Goal: Participate in discussion: Engage in conversation with other users on a specific topic

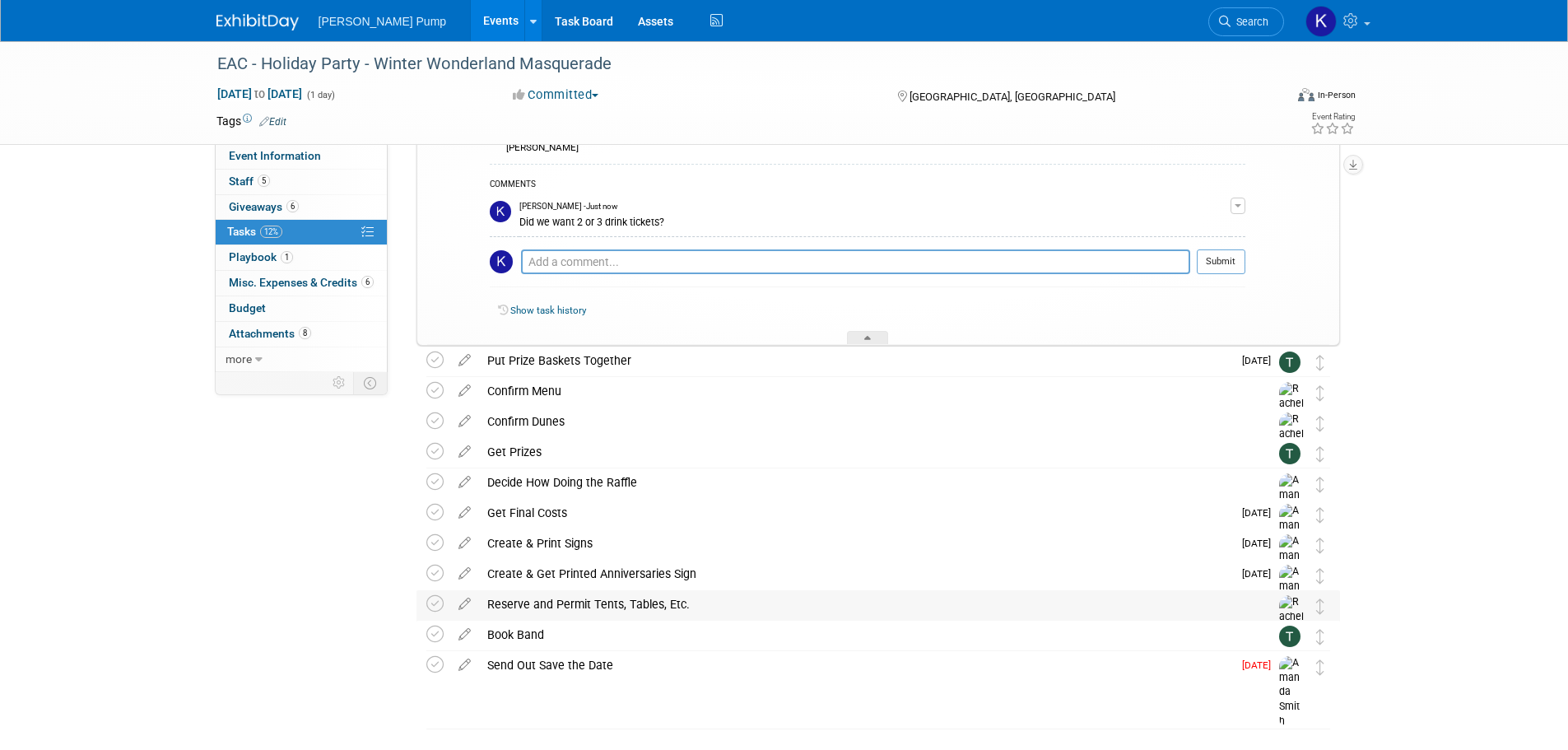
scroll to position [247, 0]
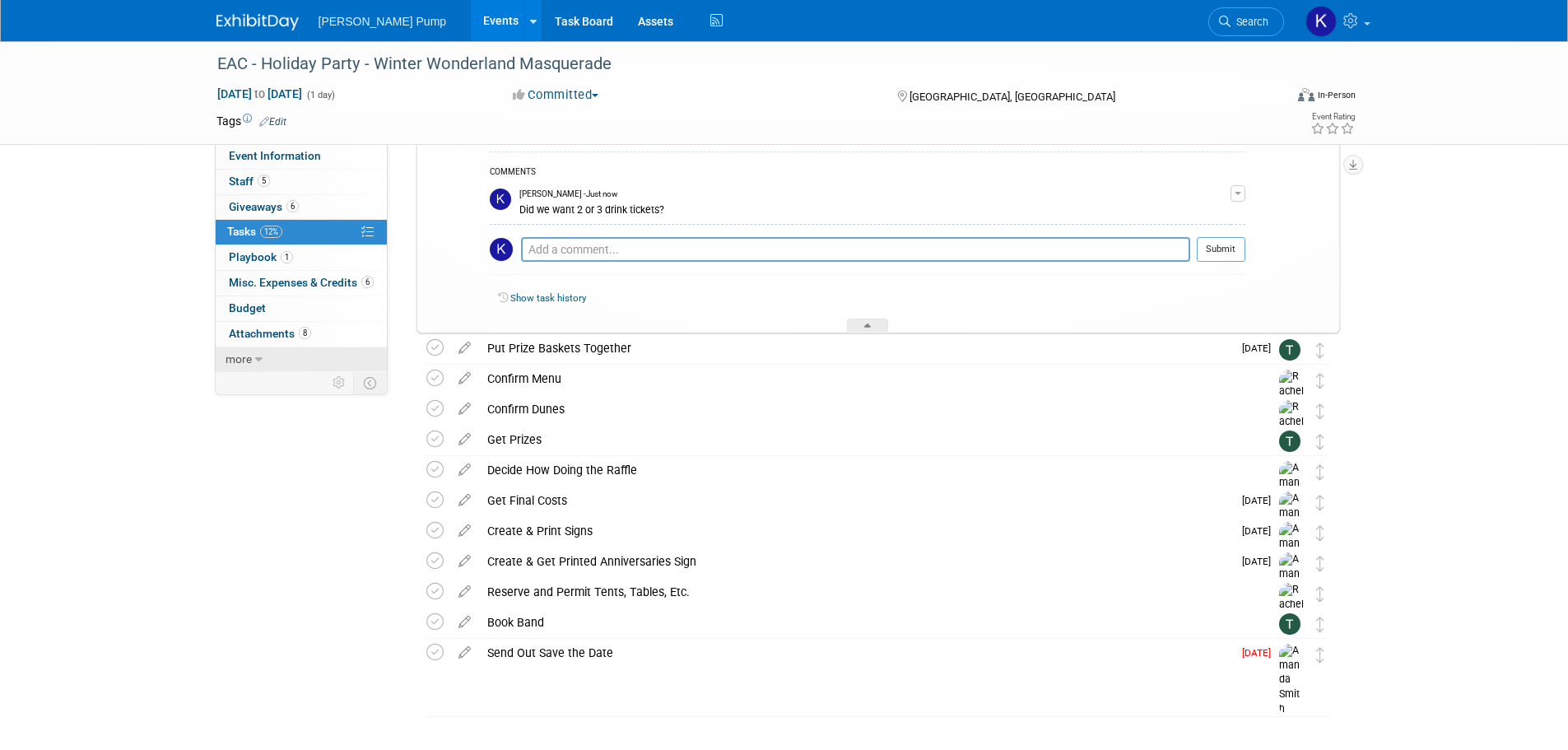
click at [240, 360] on span "more" at bounding box center [239, 358] width 27 height 13
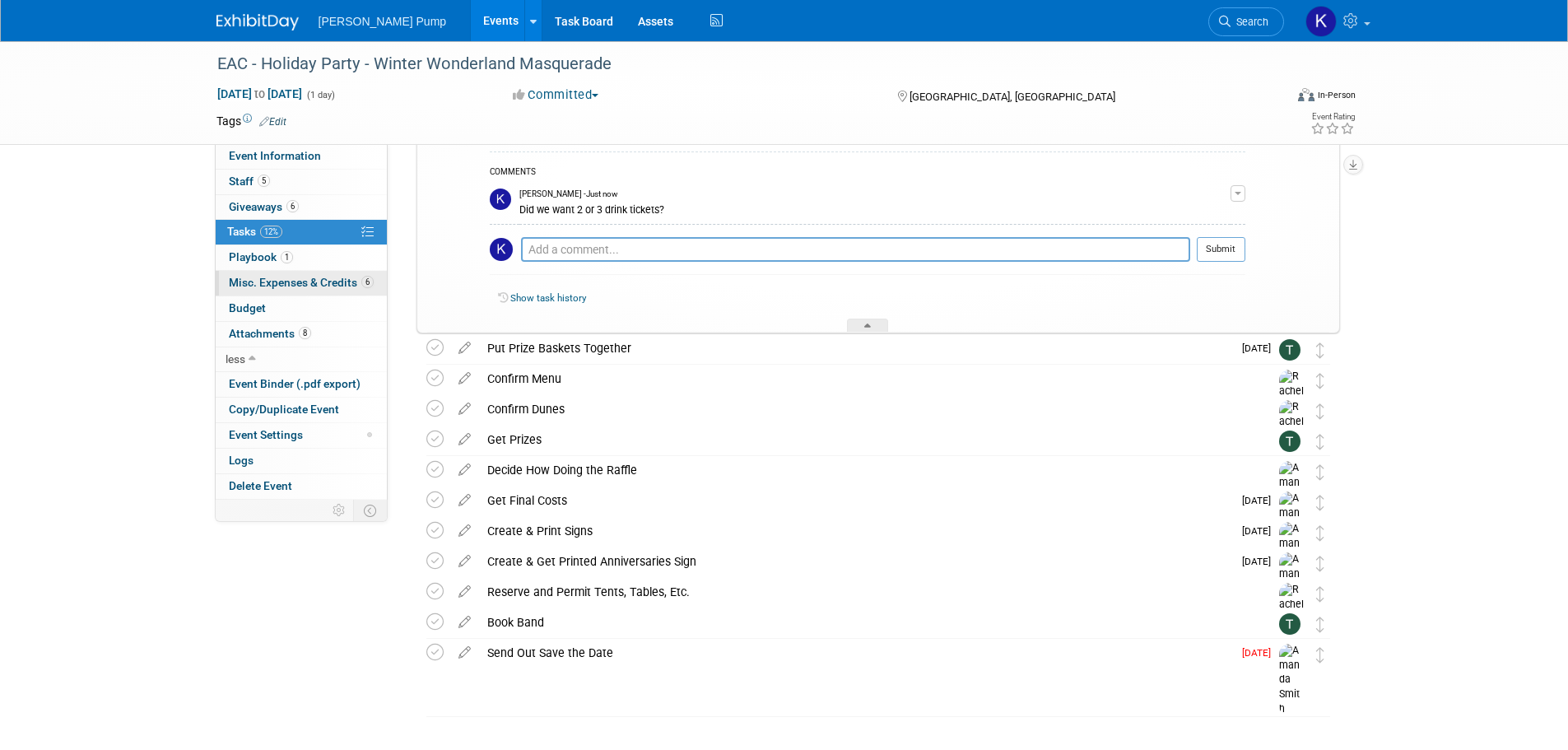
click at [315, 281] on span "Misc. Expenses & Credits 6" at bounding box center [300, 282] width 145 height 13
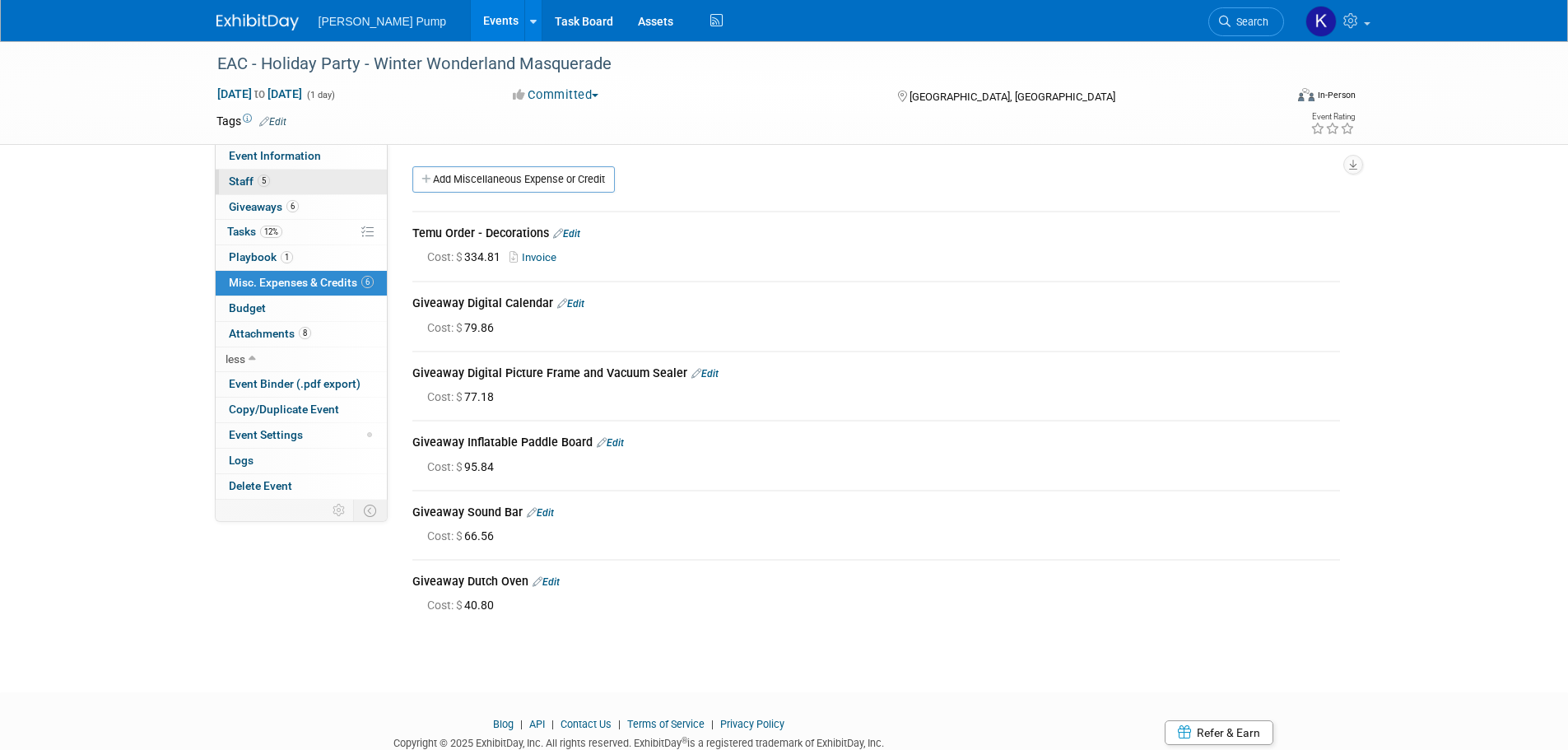
click at [236, 181] on span "Staff 5" at bounding box center [249, 181] width 41 height 13
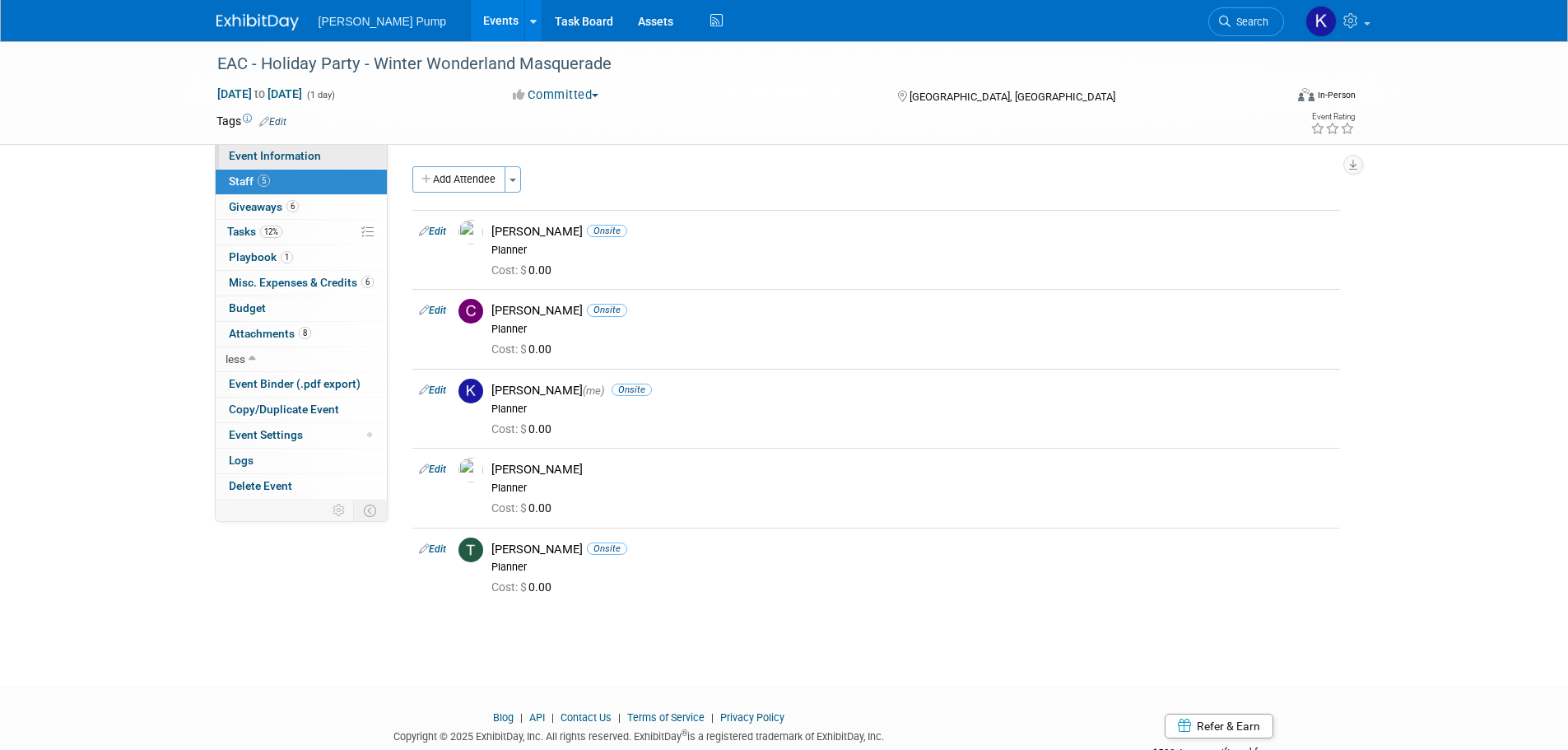
click at [237, 164] on link "Event Information" at bounding box center [301, 156] width 171 height 25
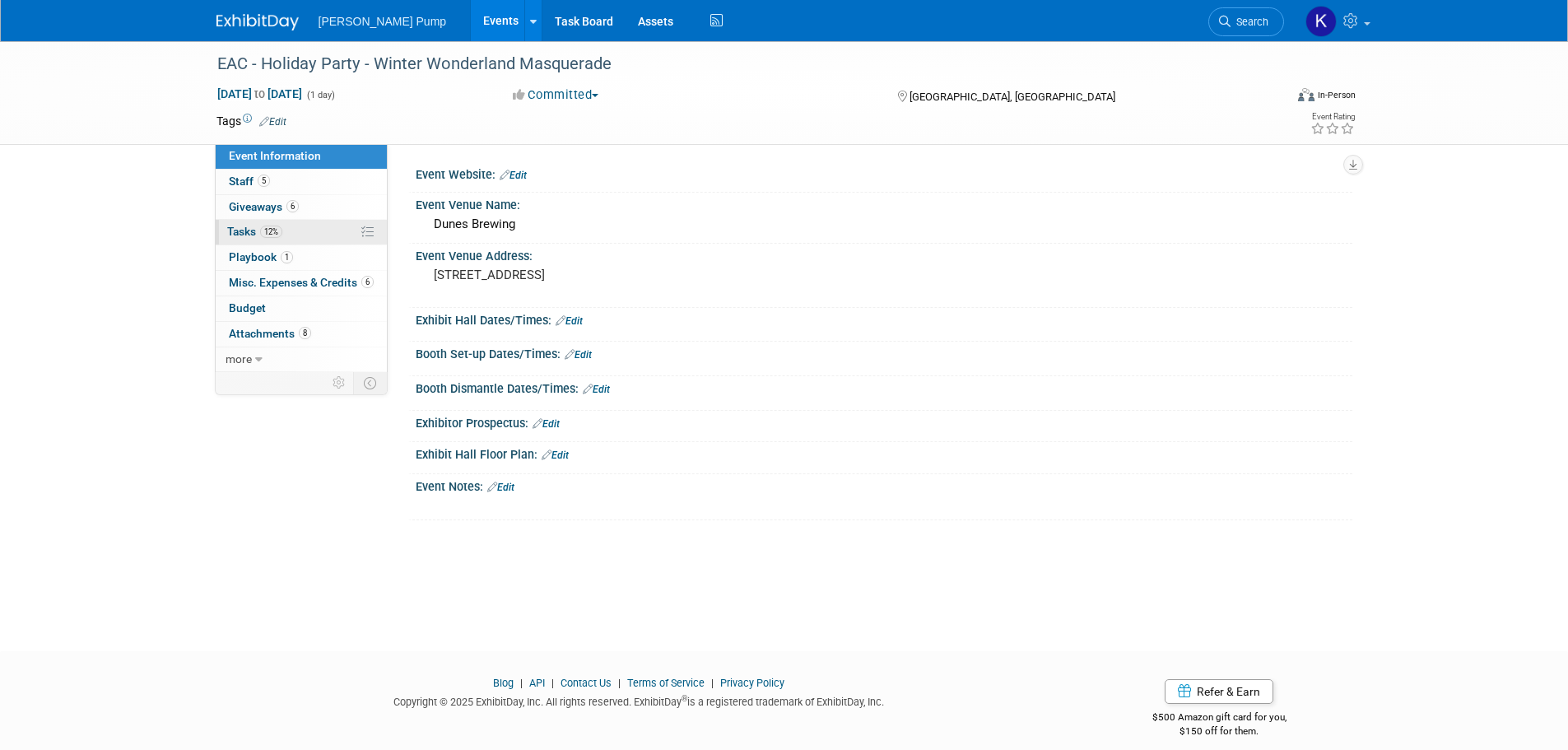
click at [290, 229] on link "12% Tasks 12%" at bounding box center [301, 232] width 171 height 25
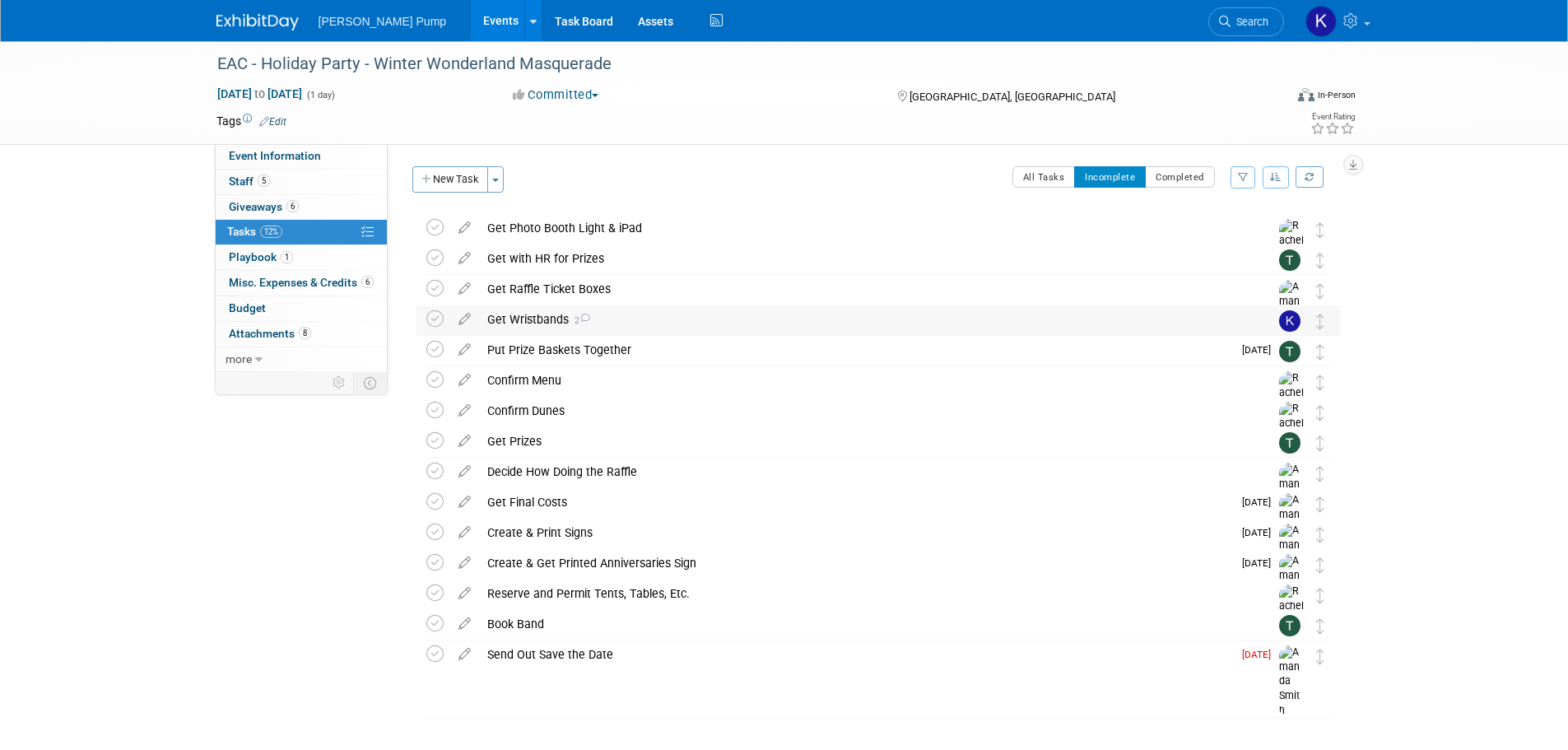
click at [549, 321] on div "Get Wristbands 2" at bounding box center [862, 320] width 767 height 28
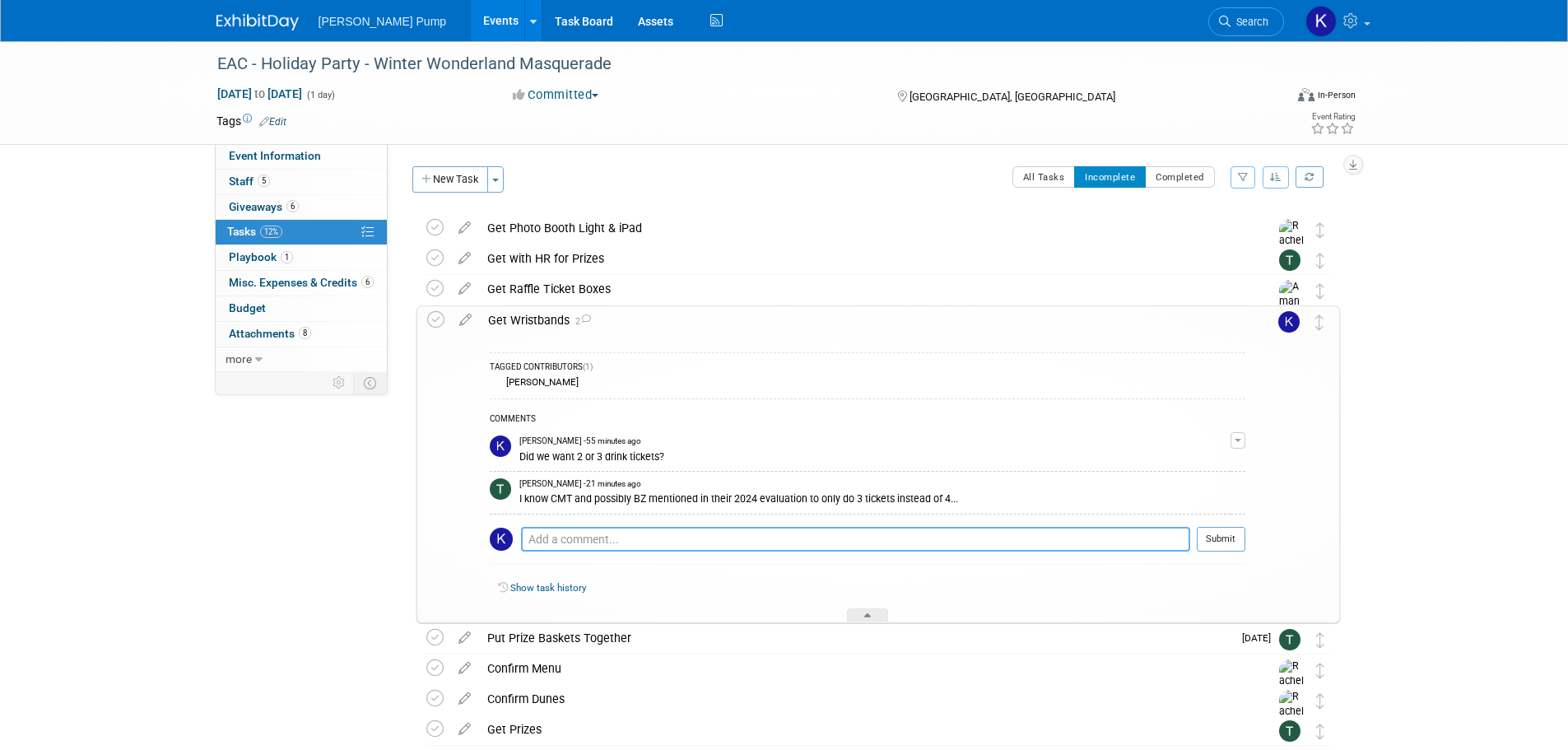
click at [630, 536] on textarea at bounding box center [856, 539] width 669 height 25
type textarea "Last year we did two drink tickets per person"
click at [1221, 545] on button "Submit" at bounding box center [1221, 539] width 49 height 25
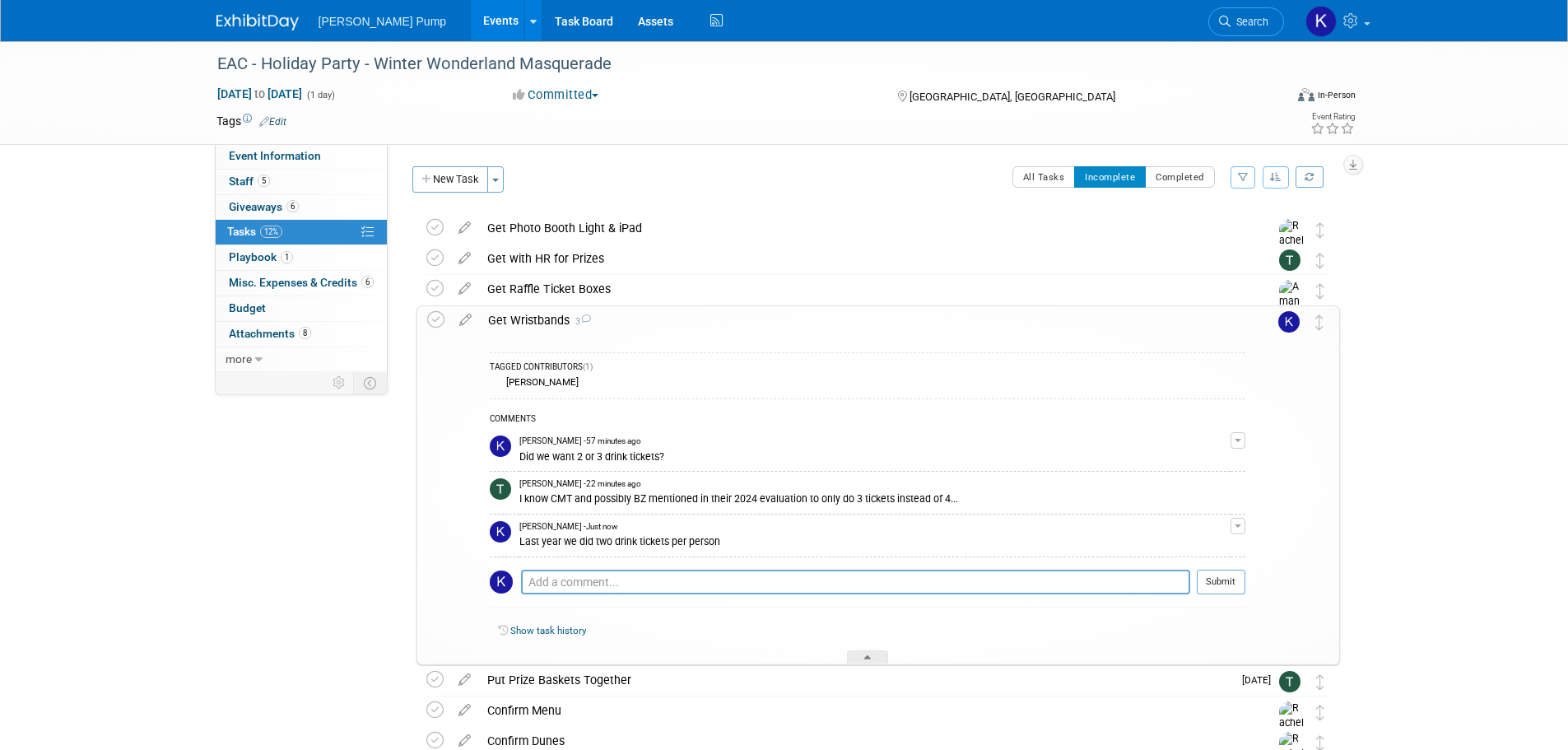
click at [143, 547] on div "EAC - Holiday Party - Winter Wonderland Masquerade [DATE] to [DATE] (1 day) [DA…" at bounding box center [784, 571] width 1568 height 1061
